Goal: Find specific page/section: Find specific page/section

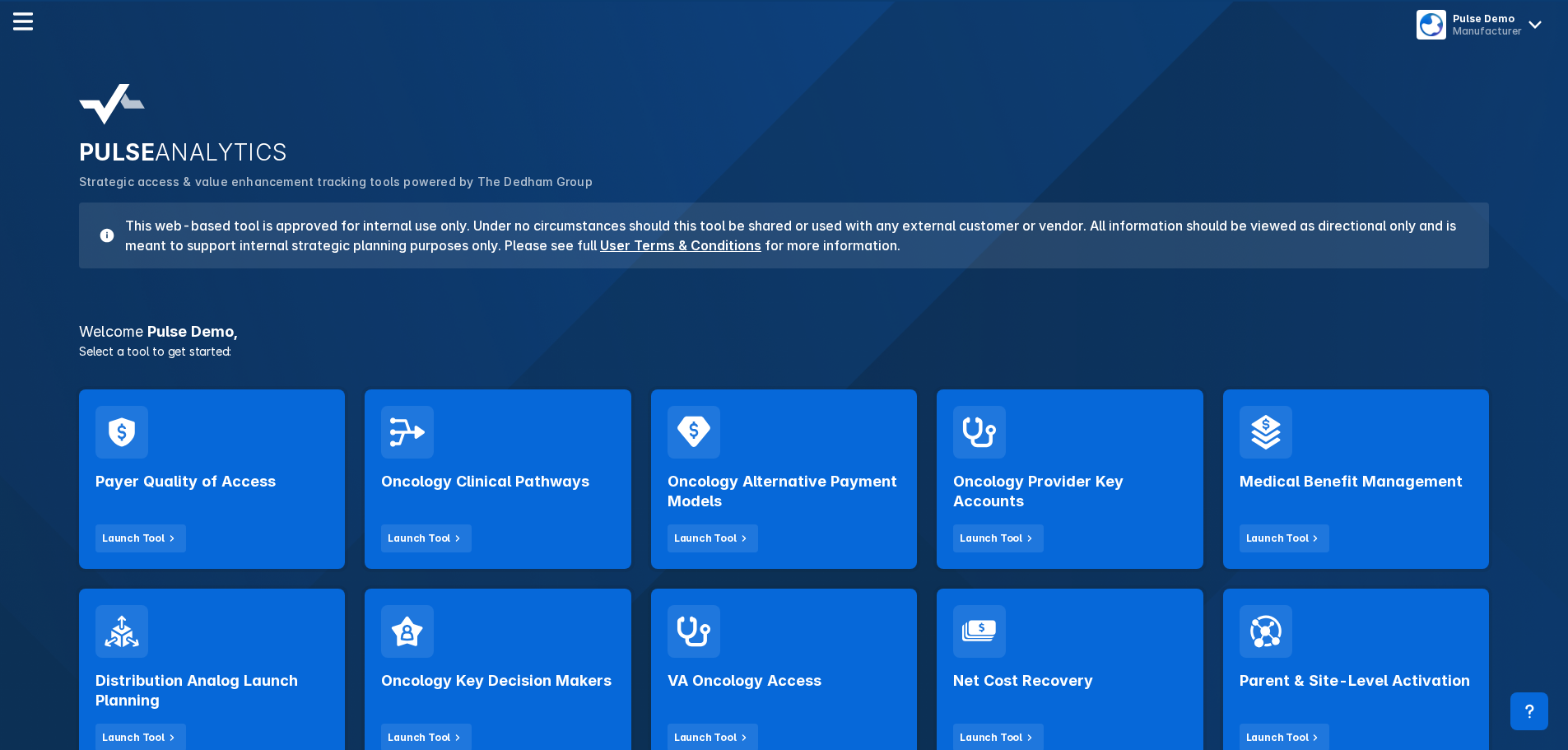
click at [1105, 536] on div "Oncology Provider Key Accounts Launch Tool" at bounding box center [1070, 505] width 233 height 94
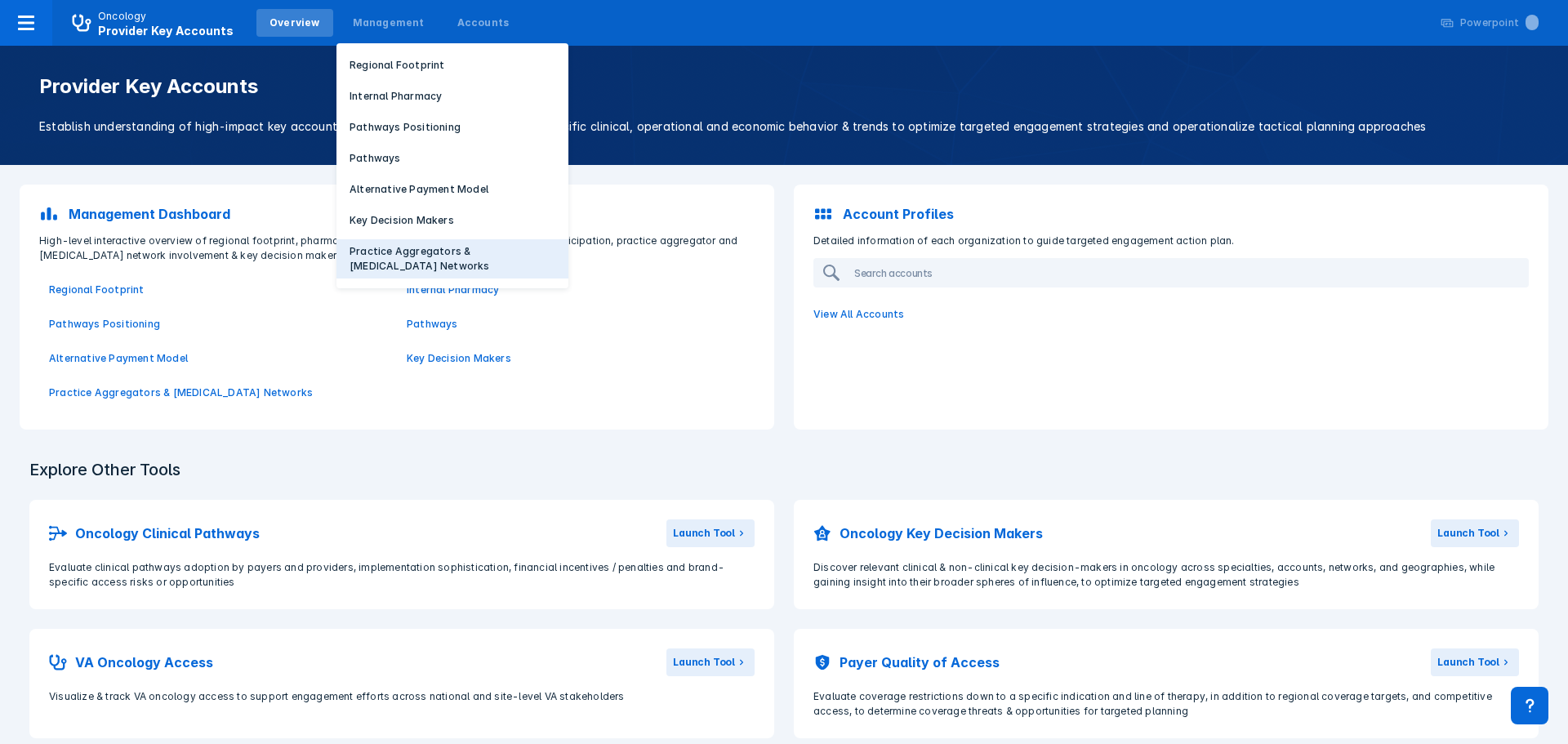
click at [460, 247] on p "Practice Aggregators & [MEDICAL_DATA] Networks" at bounding box center [453, 259] width 206 height 30
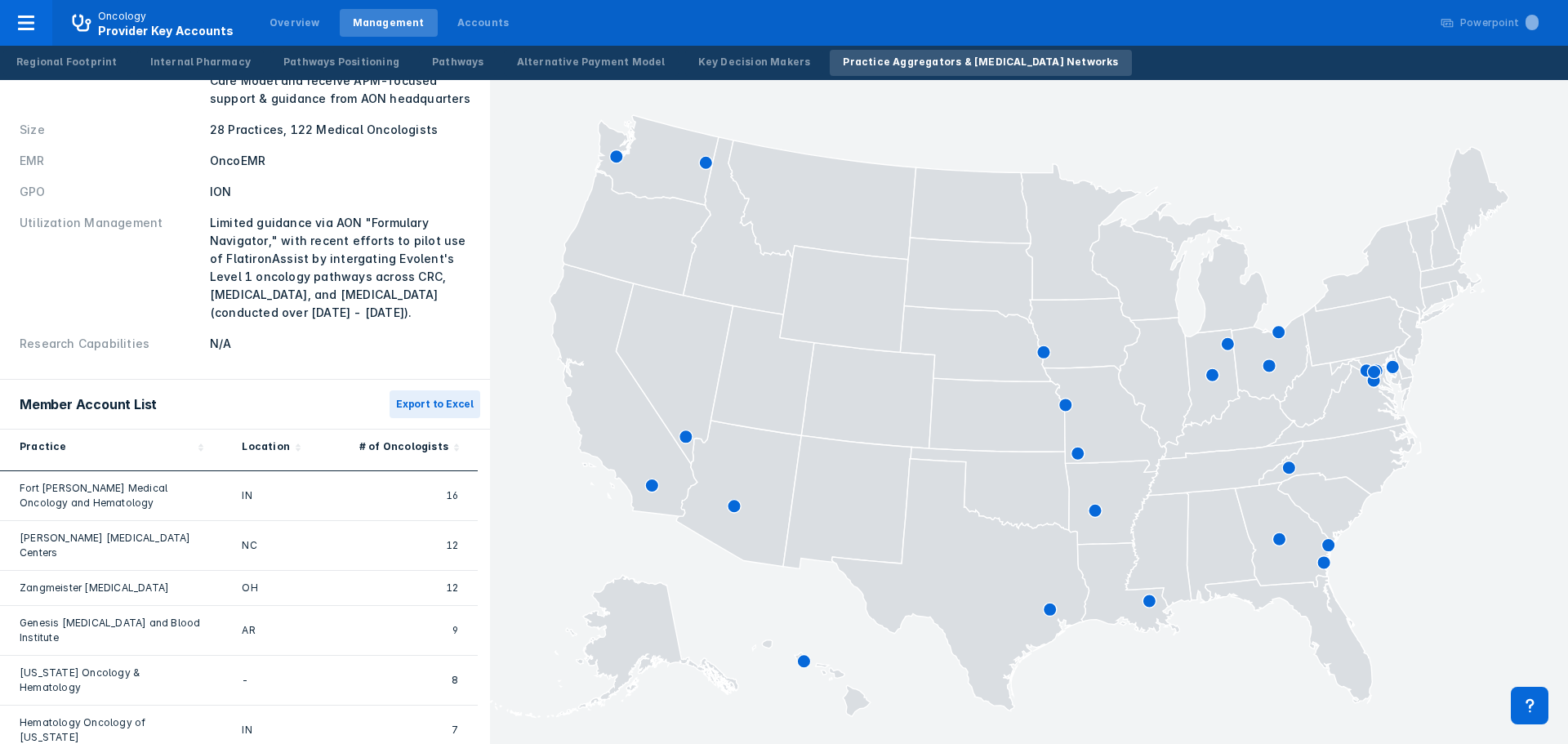
scroll to position [408, 0]
